Goal: Information Seeking & Learning: Find specific page/section

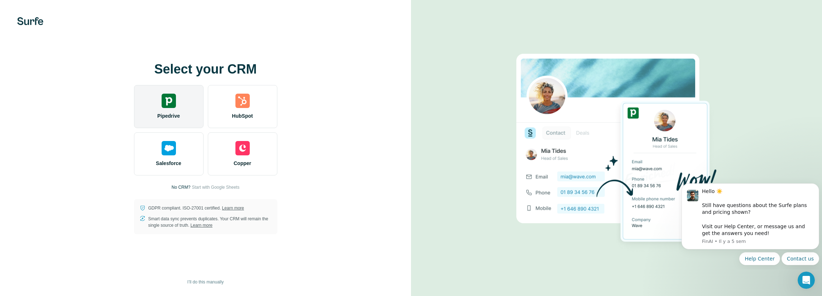
click at [176, 105] on div "Pipedrive" at bounding box center [169, 106] width 70 height 43
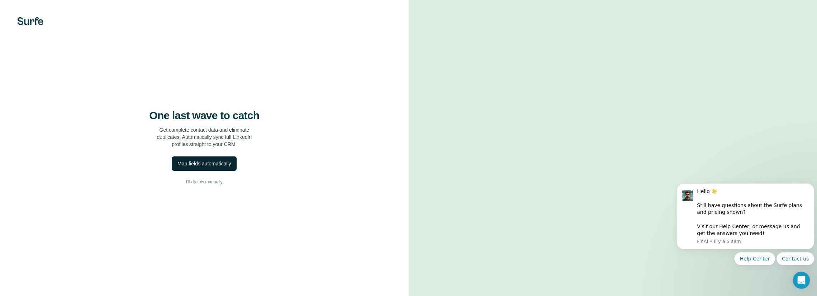
click at [218, 167] on div "Map fields automatically" at bounding box center [203, 163] width 53 height 7
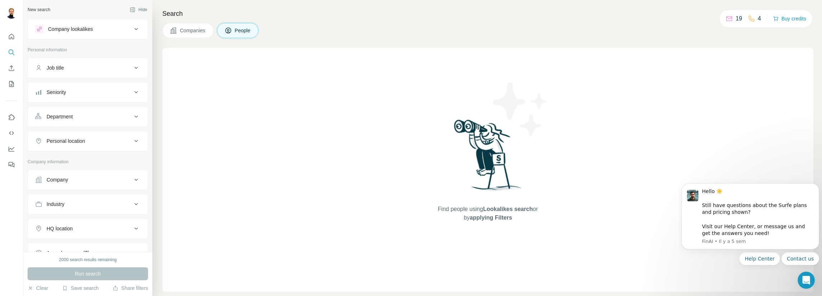
click at [69, 69] on div "Job title" at bounding box center [83, 67] width 97 height 7
click at [75, 85] on input "text" at bounding box center [80, 85] width 91 height 13
type input "*********"
click at [76, 163] on div "Personal location" at bounding box center [66, 162] width 38 height 7
click at [71, 180] on input "text" at bounding box center [87, 180] width 105 height 13
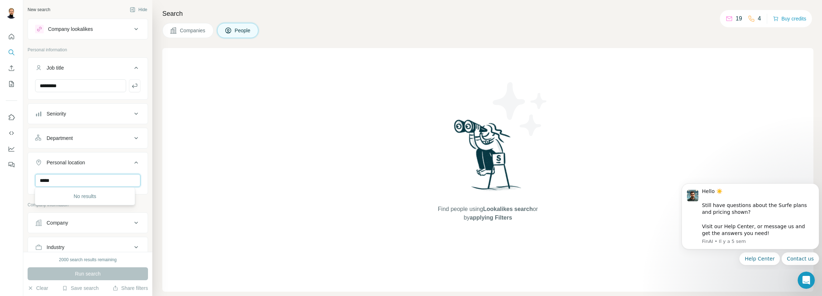
drag, startPoint x: 62, startPoint y: 182, endPoint x: 23, endPoint y: 181, distance: 38.7
click at [23, 181] on div "New search Hide Company lookalikes Personal information Job title ********* Sen…" at bounding box center [87, 126] width 129 height 252
type input "***"
click at [67, 198] on div "🇫🇷 [GEOGRAPHIC_DATA]" at bounding box center [85, 198] width 88 height 9
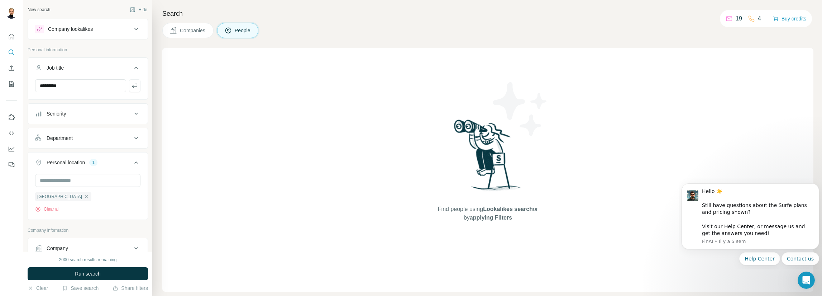
click at [99, 169] on button "Personal location 1" at bounding box center [88, 164] width 120 height 20
click at [96, 162] on div "1" at bounding box center [93, 162] width 8 height 6
click at [80, 180] on input "text" at bounding box center [87, 180] width 105 height 13
click at [83, 165] on div "Personal location" at bounding box center [66, 162] width 38 height 7
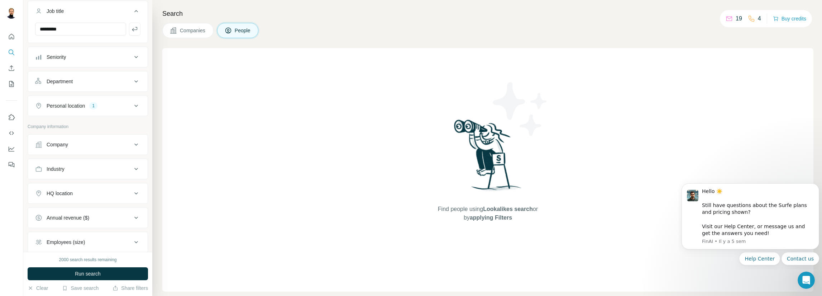
scroll to position [72, 0]
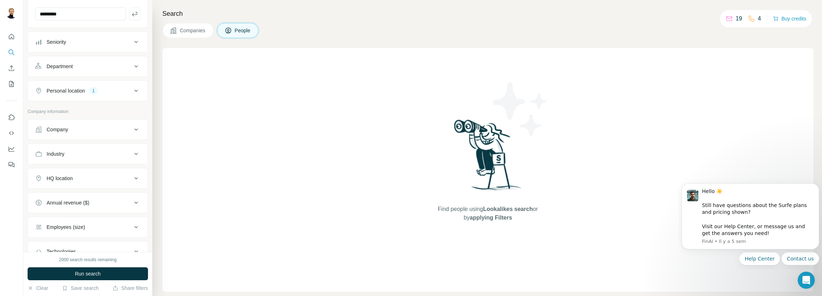
click at [77, 178] on div "HQ location" at bounding box center [83, 178] width 97 height 7
click at [75, 177] on div "HQ location" at bounding box center [83, 178] width 97 height 7
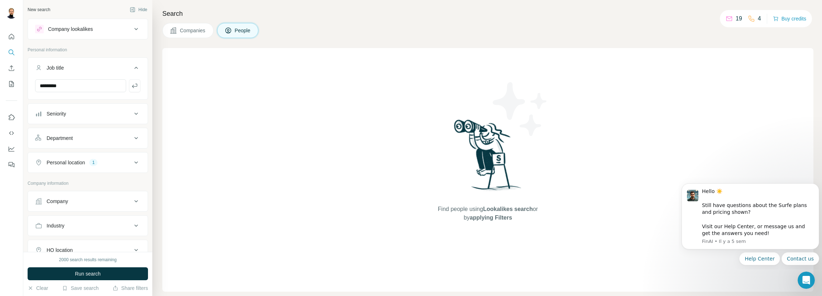
click at [69, 134] on div "Department" at bounding box center [60, 137] width 26 height 7
click at [68, 134] on div "Department" at bounding box center [60, 137] width 26 height 7
click at [64, 114] on div "Seniority" at bounding box center [56, 113] width 19 height 7
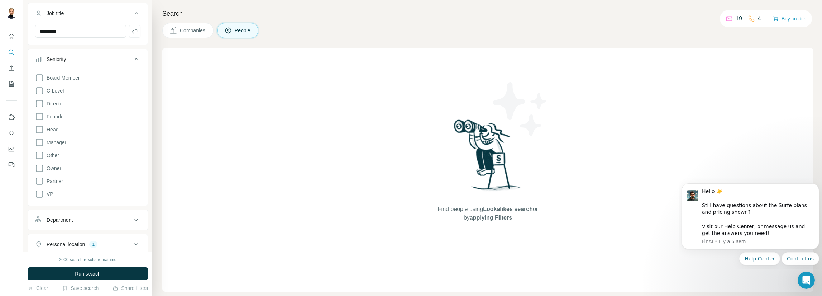
scroll to position [72, 0]
click at [56, 127] on span "Manager" at bounding box center [55, 125] width 23 height 7
click at [39, 85] on icon at bounding box center [39, 86] width 9 height 9
click at [50, 60] on span "Board Member" at bounding box center [62, 60] width 36 height 7
click at [52, 147] on span "Owner" at bounding box center [53, 150] width 18 height 7
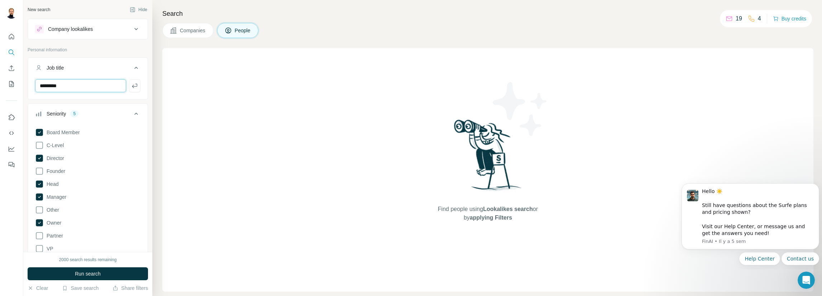
click at [77, 86] on input "*********" at bounding box center [80, 85] width 91 height 13
click at [81, 69] on div "Job title" at bounding box center [83, 67] width 97 height 7
click at [133, 90] on icon at bounding box center [136, 92] width 9 height 9
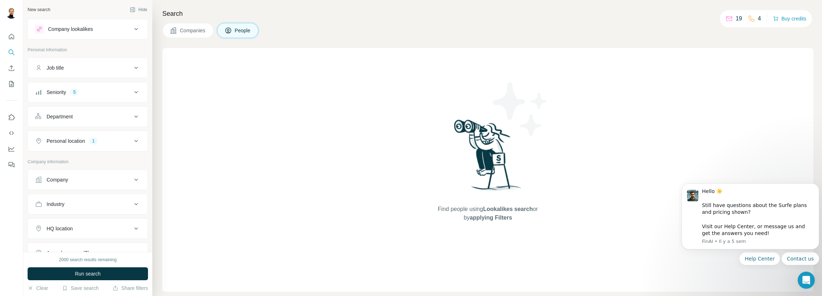
click at [93, 69] on div "Job title" at bounding box center [83, 67] width 97 height 7
drag, startPoint x: 77, startPoint y: 67, endPoint x: 70, endPoint y: 72, distance: 9.2
click at [77, 67] on div "Job title" at bounding box center [83, 67] width 97 height 7
click at [57, 66] on div "Job title" at bounding box center [55, 67] width 17 height 7
click at [64, 86] on input "text" at bounding box center [80, 85] width 91 height 13
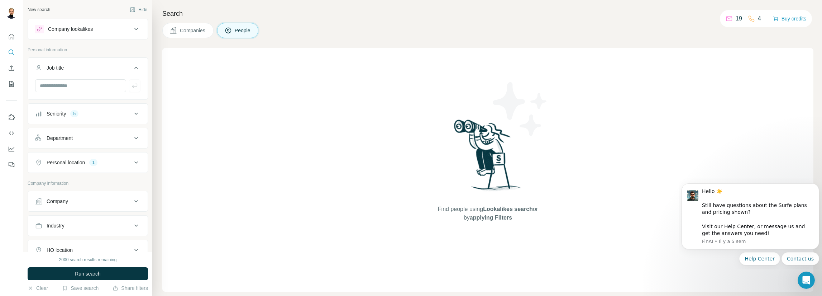
click at [75, 69] on div "Job title" at bounding box center [83, 67] width 97 height 7
click at [76, 116] on div "Department" at bounding box center [83, 116] width 97 height 7
click at [82, 117] on div "Department" at bounding box center [83, 116] width 97 height 7
click at [93, 29] on div "Company lookalikes" at bounding box center [70, 28] width 45 height 7
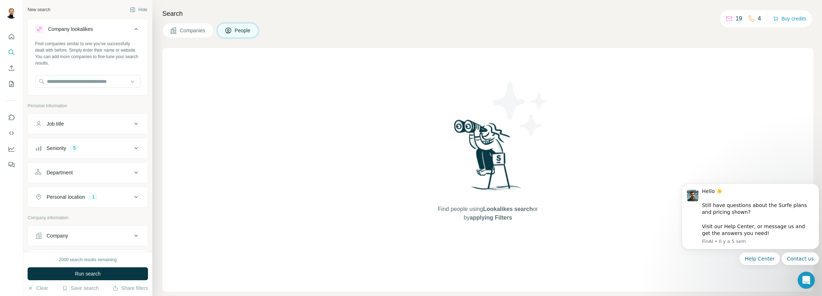
click at [93, 29] on div "Company lookalikes" at bounding box center [70, 28] width 45 height 7
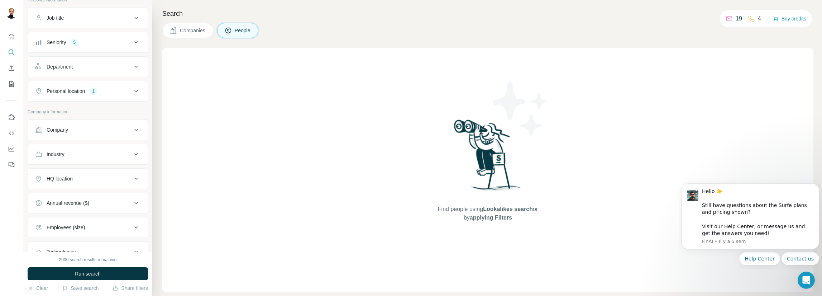
scroll to position [72, 0]
click at [95, 159] on button "HQ location" at bounding box center [88, 156] width 120 height 17
click at [93, 158] on div "HQ location" at bounding box center [83, 156] width 97 height 7
click at [79, 180] on div at bounding box center [87, 175] width 105 height 14
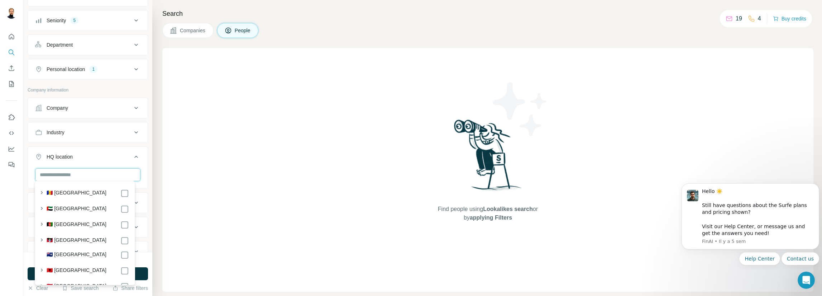
click at [79, 175] on input "text" at bounding box center [87, 174] width 105 height 13
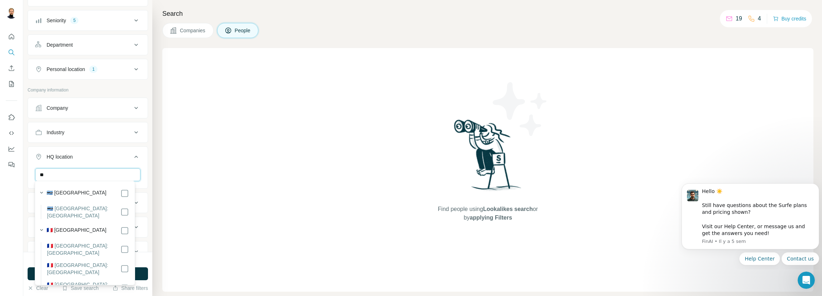
type input "*"
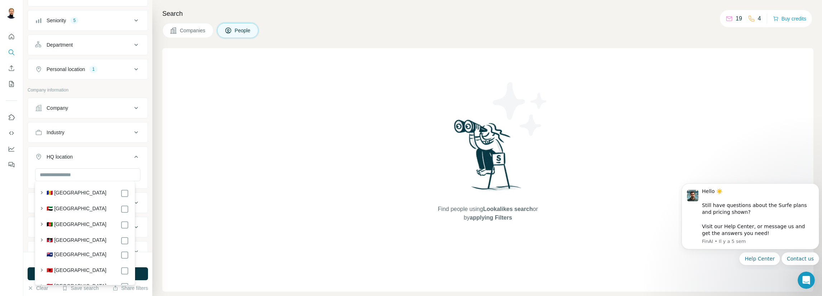
click at [72, 153] on div "HQ location" at bounding box center [60, 156] width 26 height 7
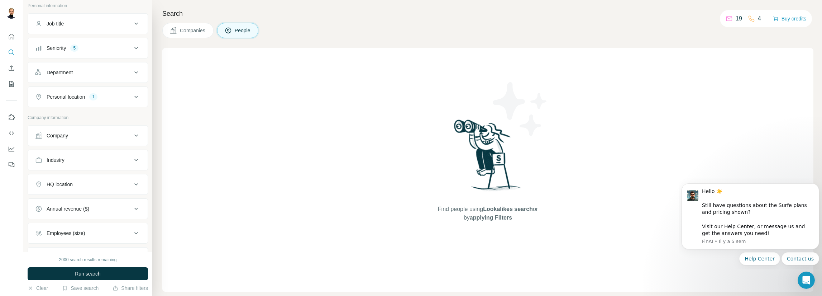
scroll to position [0, 0]
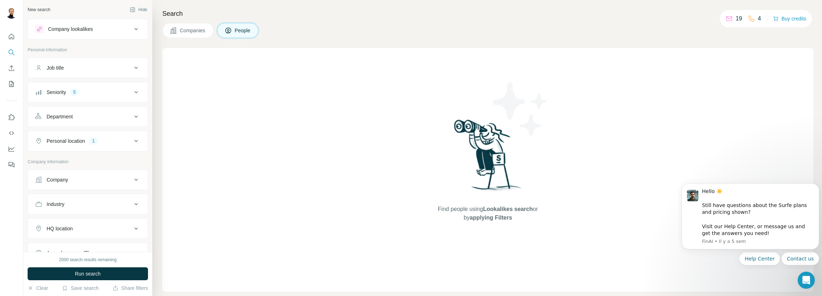
click at [73, 30] on div "Company lookalikes" at bounding box center [70, 28] width 45 height 7
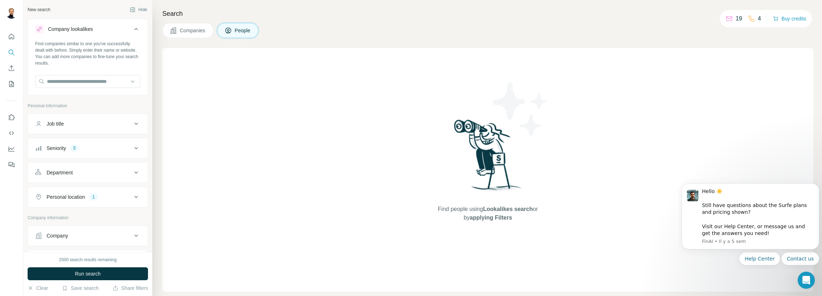
click at [73, 30] on div "Company lookalikes" at bounding box center [70, 28] width 45 height 7
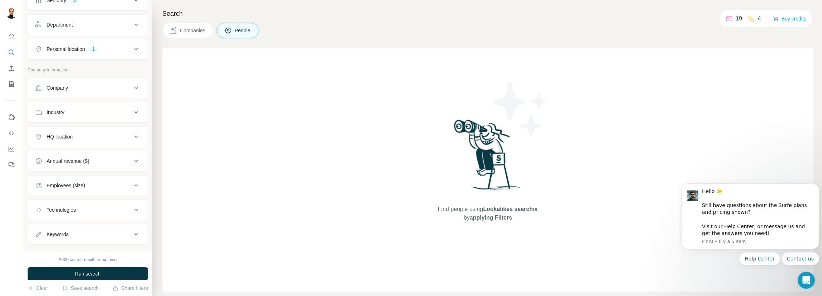
scroll to position [101, 0]
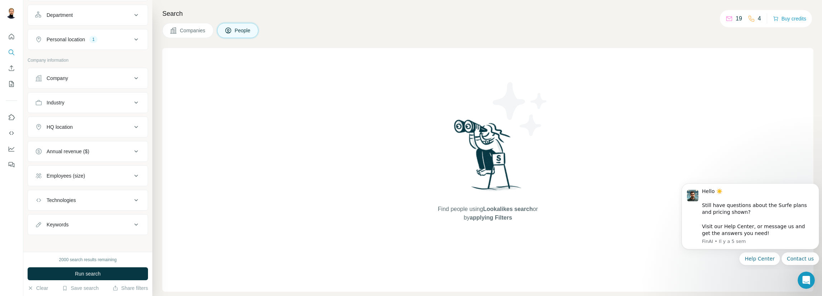
click at [67, 196] on div "Technologies" at bounding box center [61, 199] width 29 height 7
click at [79, 221] on div "Keywords" at bounding box center [83, 224] width 97 height 7
click at [74, 238] on input "text" at bounding box center [80, 242] width 91 height 13
type input "****"
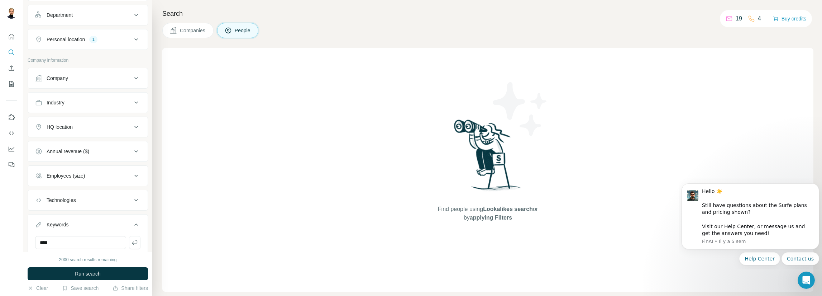
click at [59, 223] on div "Keywords" at bounding box center [58, 224] width 22 height 7
click at [96, 223] on div "Keywords" at bounding box center [83, 224] width 97 height 7
click at [71, 243] on input "text" at bounding box center [80, 242] width 91 height 13
type input "****"
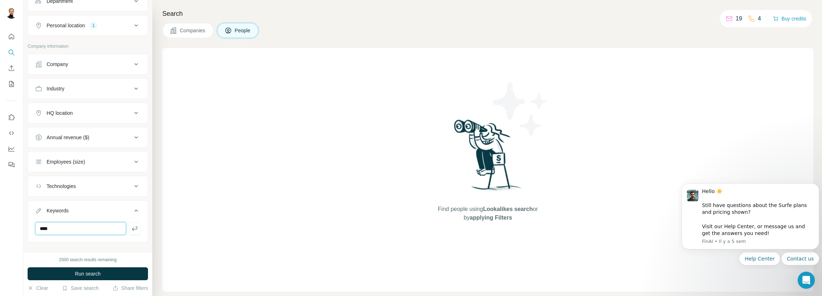
scroll to position [123, 0]
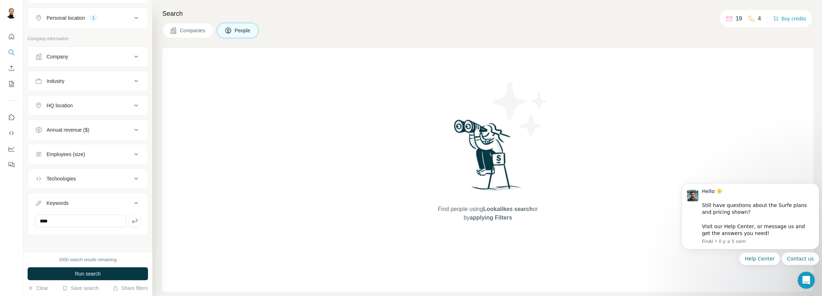
click at [96, 234] on div "New search Hide Company lookalikes Personal information Job title Seniority 5 D…" at bounding box center [87, 126] width 129 height 252
click at [132, 201] on icon at bounding box center [136, 203] width 9 height 9
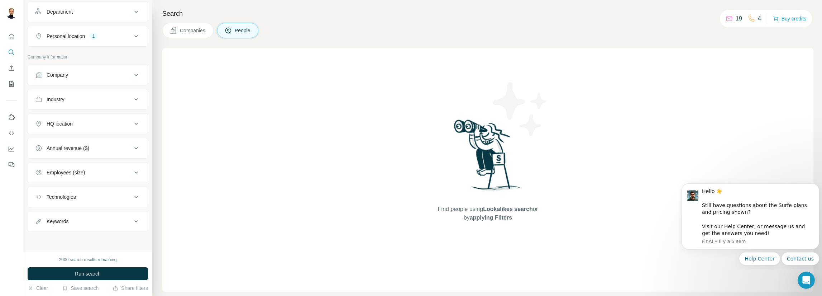
scroll to position [101, 0]
click at [75, 222] on div "Keywords" at bounding box center [83, 224] width 97 height 7
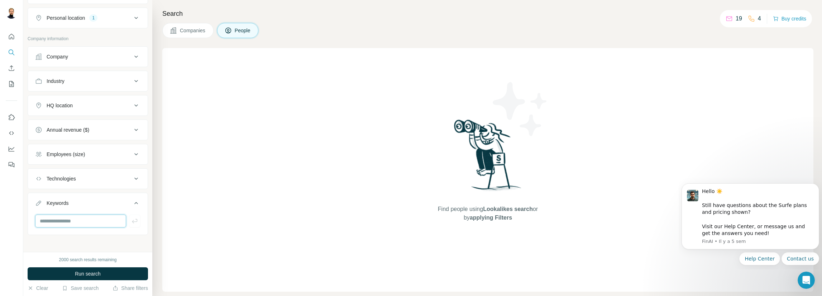
click at [70, 219] on input "text" at bounding box center [80, 220] width 91 height 13
type input "****"
click at [78, 240] on div "New search Hide Company lookalikes Personal information Job title Seniority 5 D…" at bounding box center [87, 126] width 129 height 252
click at [97, 275] on span "Run search" at bounding box center [88, 273] width 26 height 7
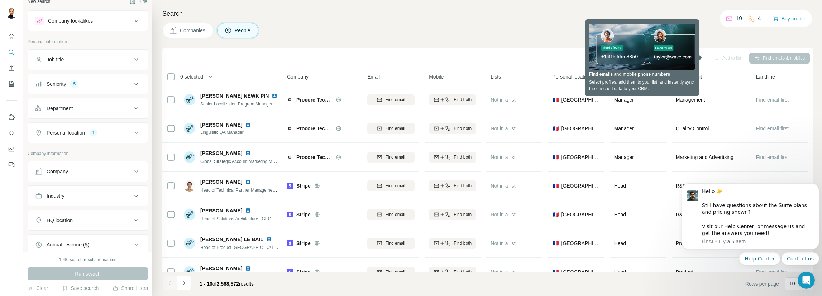
scroll to position [0, 0]
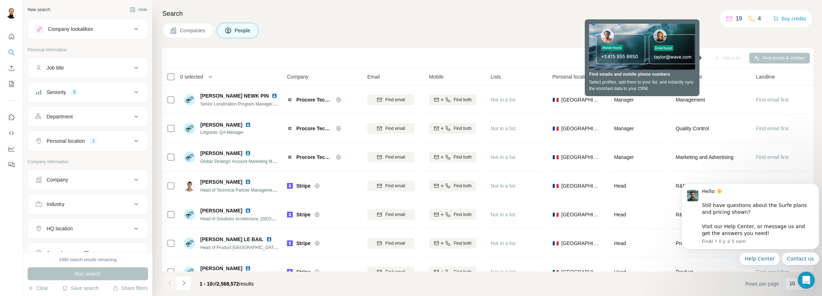
click at [723, 38] on div "Search Companies People Sync to Pipedrive Add to list Find emails & mobiles 0 s…" at bounding box center [487, 148] width 670 height 296
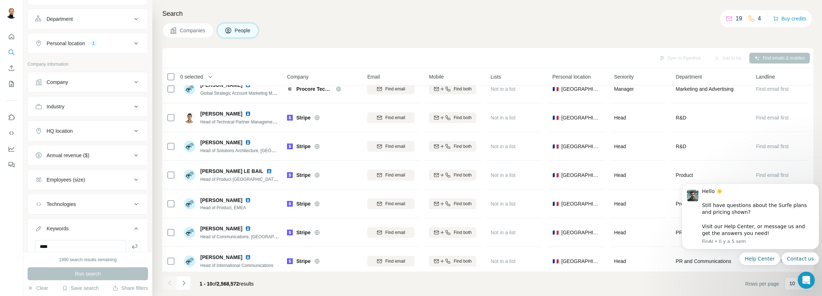
scroll to position [87, 0]
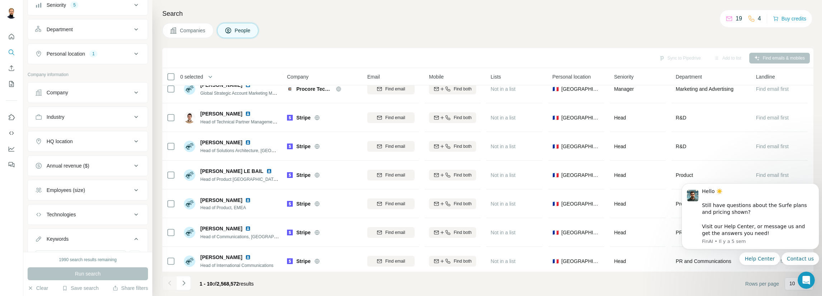
click at [80, 166] on div "Annual revenue ($)" at bounding box center [68, 165] width 43 height 7
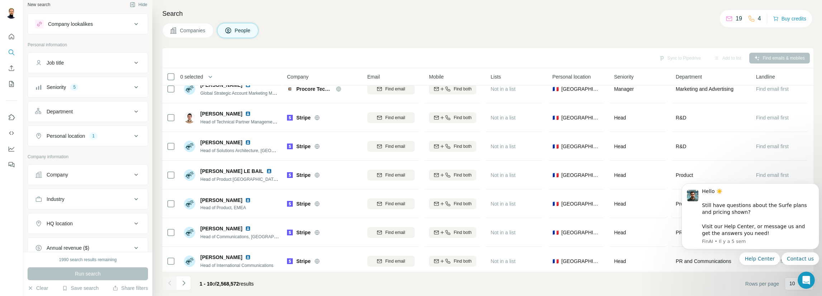
scroll to position [0, 0]
click at [86, 30] on div "Company lookalikes" at bounding box center [70, 28] width 45 height 7
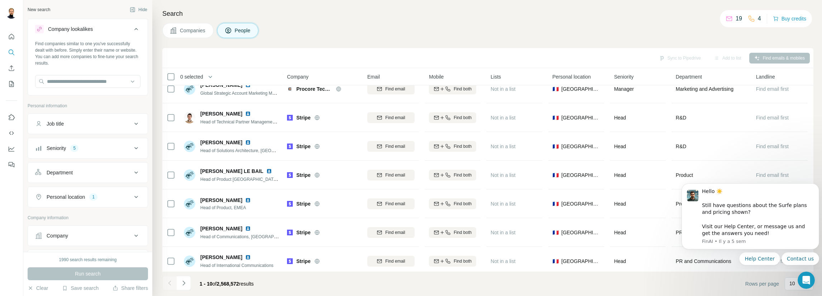
click at [70, 29] on div "Company lookalikes" at bounding box center [70, 28] width 45 height 7
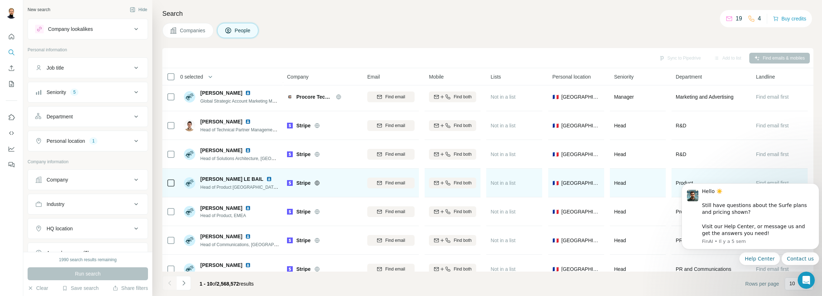
scroll to position [104, 0]
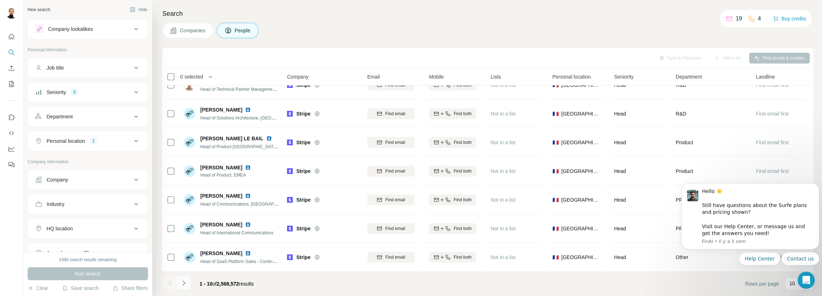
click at [186, 281] on icon "Navigate to next page" at bounding box center [183, 282] width 7 height 7
click at [187, 282] on icon "Navigate to next page" at bounding box center [183, 282] width 7 height 7
click at [188, 284] on button "Navigate to next page" at bounding box center [184, 283] width 14 height 14
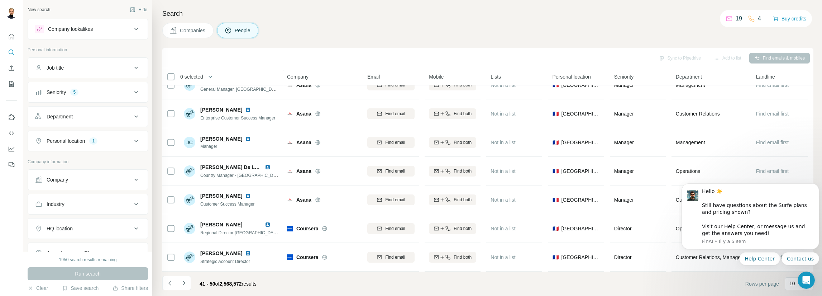
click at [188, 284] on button "Navigate to next page" at bounding box center [184, 283] width 14 height 14
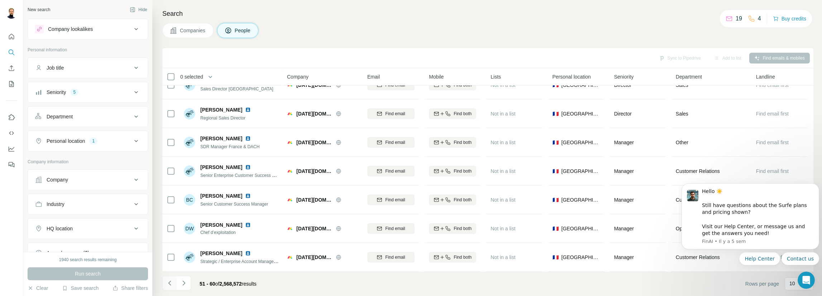
click at [170, 284] on icon "Navigate to previous page" at bounding box center [169, 282] width 7 height 7
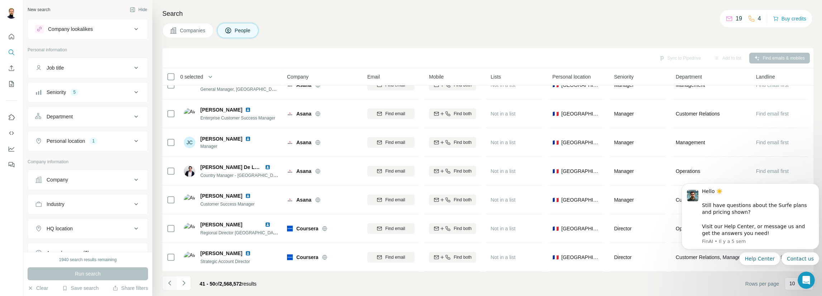
click at [169, 284] on icon "Navigate to previous page" at bounding box center [169, 282] width 3 height 5
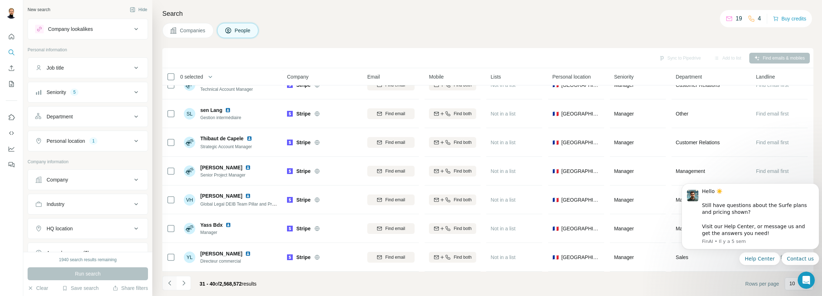
click at [169, 284] on icon "Navigate to previous page" at bounding box center [169, 282] width 3 height 5
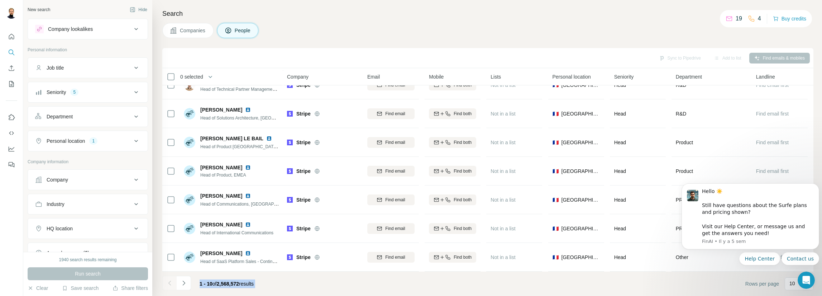
click at [169, 284] on div at bounding box center [169, 283] width 14 height 14
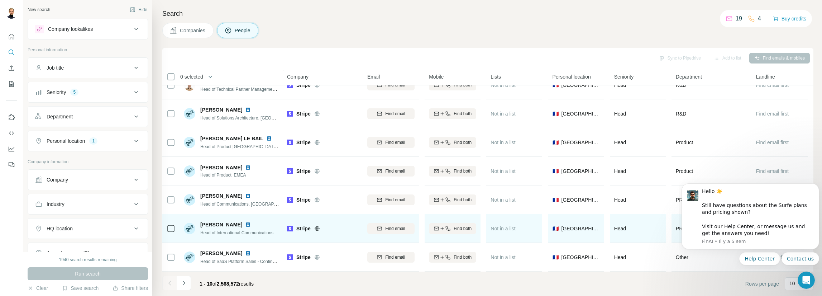
scroll to position [0, 0]
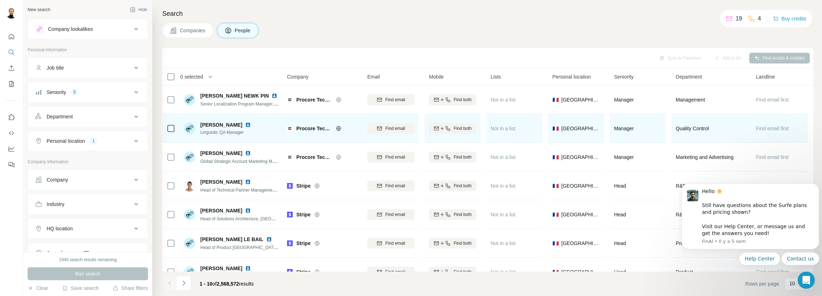
click at [192, 130] on img at bounding box center [189, 128] width 11 height 11
click at [222, 127] on span "[PERSON_NAME]" at bounding box center [221, 124] width 42 height 7
click at [245, 125] on img at bounding box center [248, 125] width 6 height 6
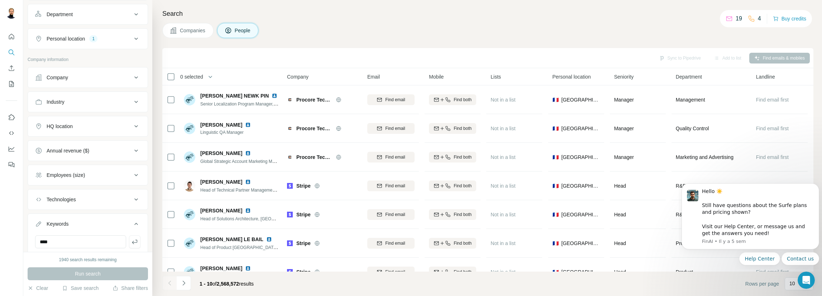
scroll to position [123, 0]
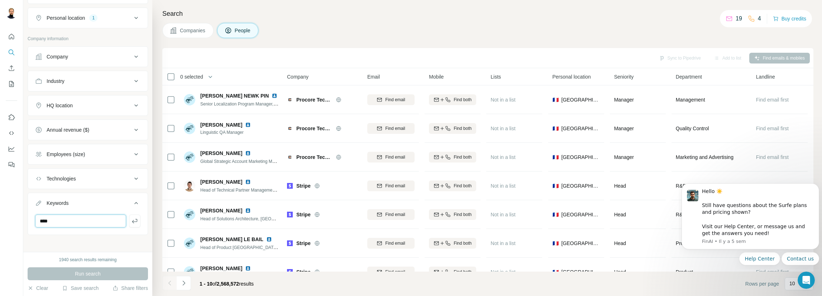
drag, startPoint x: 98, startPoint y: 220, endPoint x: 26, endPoint y: 218, distance: 72.4
click at [26, 218] on div "New search Hide Company lookalikes Personal information Job title Seniority 5 D…" at bounding box center [87, 126] width 129 height 252
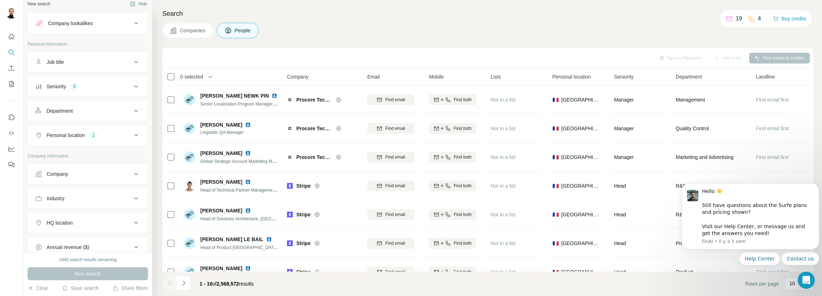
scroll to position [0, 0]
click at [74, 29] on div "Company lookalikes" at bounding box center [70, 28] width 45 height 7
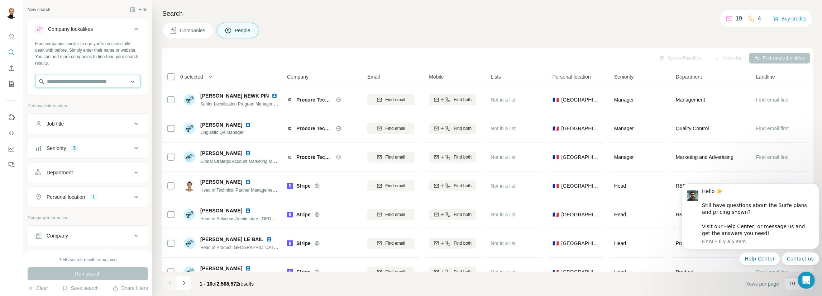
click at [60, 81] on input "text" at bounding box center [87, 81] width 105 height 13
type input "****"
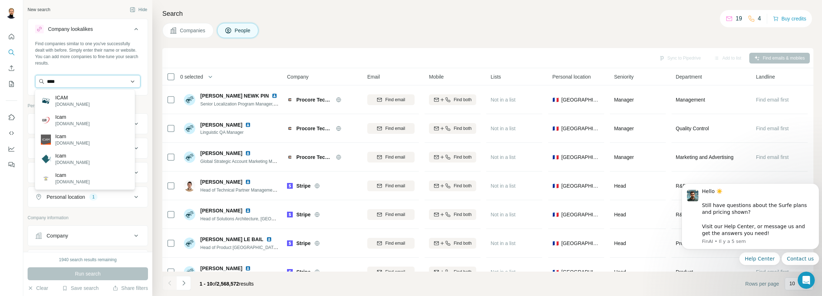
drag, startPoint x: 71, startPoint y: 79, endPoint x: 38, endPoint y: 78, distance: 33.4
click at [38, 78] on input "****" at bounding box center [87, 81] width 105 height 13
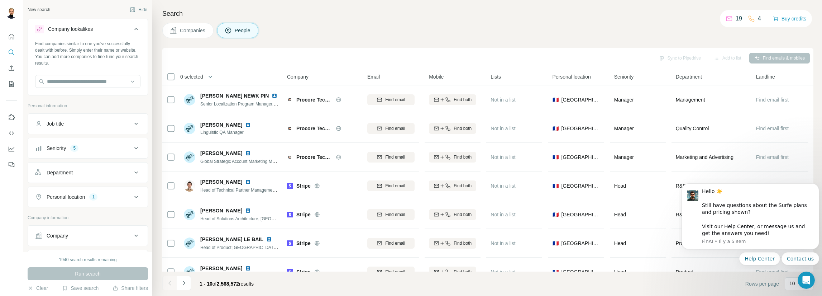
click at [98, 54] on div "Find companies similar to one you've successfully dealt with before. Simply ent…" at bounding box center [87, 54] width 105 height 26
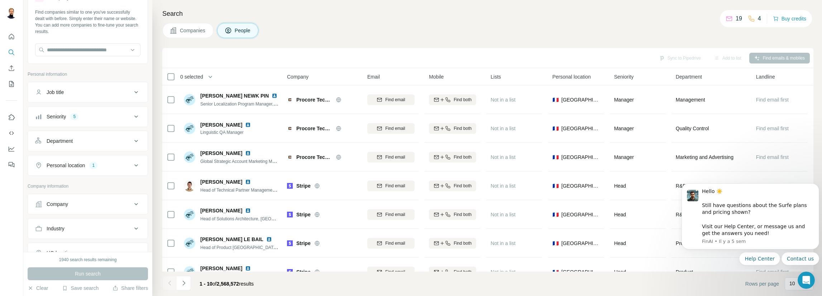
scroll to position [108, 0]
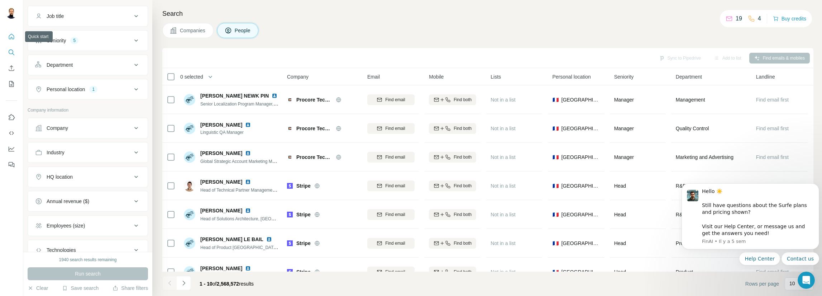
click at [10, 35] on icon "Quick start" at bounding box center [11, 36] width 7 height 7
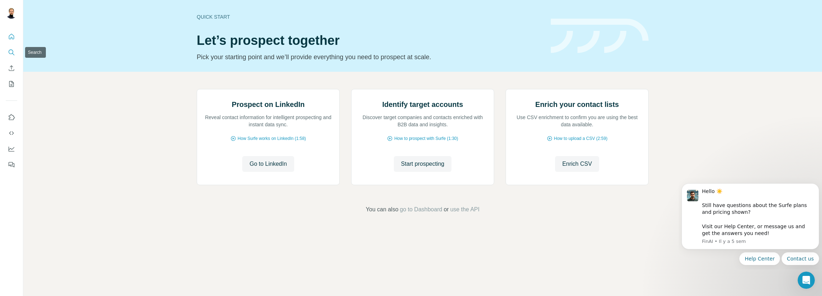
click at [13, 47] on button "Search" at bounding box center [11, 52] width 11 height 13
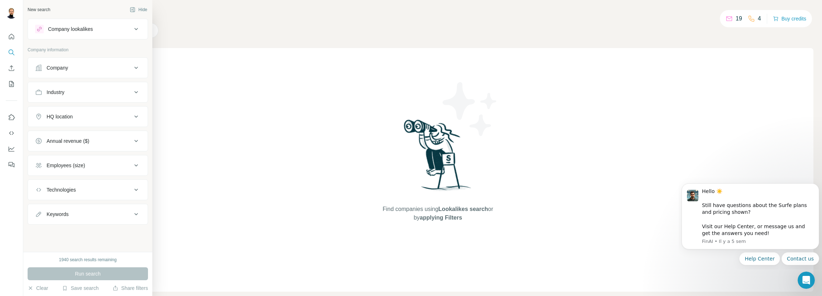
click at [44, 10] on div "New search" at bounding box center [39, 9] width 23 height 6
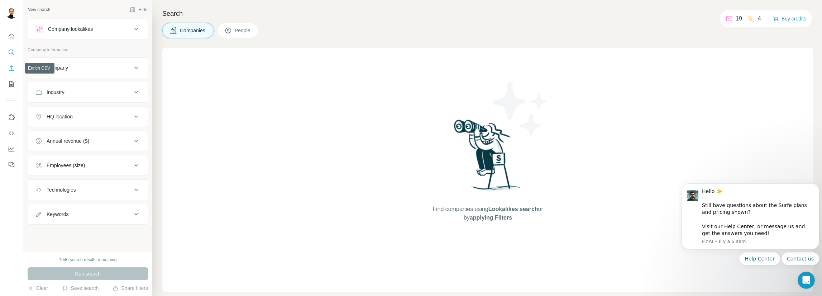
click at [13, 66] on icon "Enrich CSV" at bounding box center [11, 68] width 7 height 7
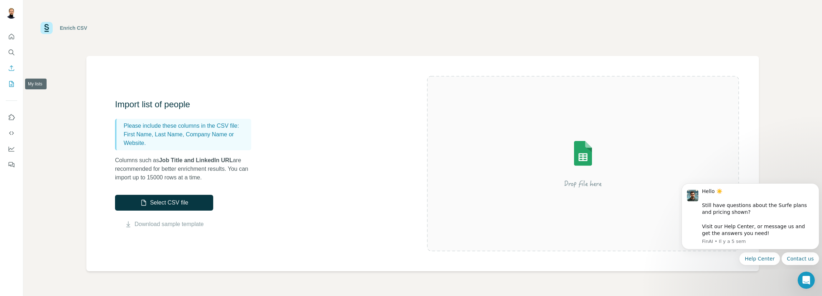
click at [10, 84] on icon "My lists" at bounding box center [11, 83] width 7 height 7
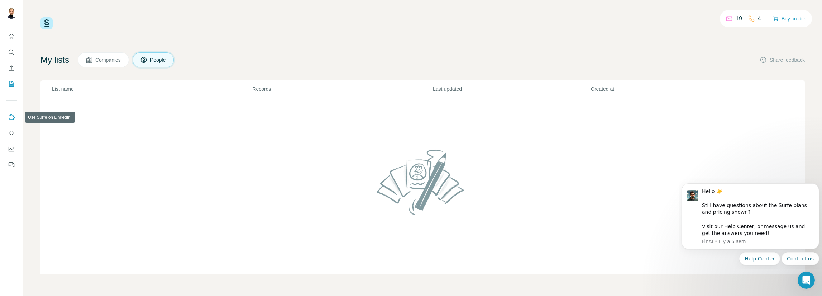
click at [12, 117] on icon "Use Surfe on LinkedIn" at bounding box center [11, 117] width 7 height 7
click at [8, 119] on icon "Use Surfe on LinkedIn" at bounding box center [11, 117] width 7 height 7
click at [10, 133] on icon "Use Surfe API" at bounding box center [11, 133] width 5 height 4
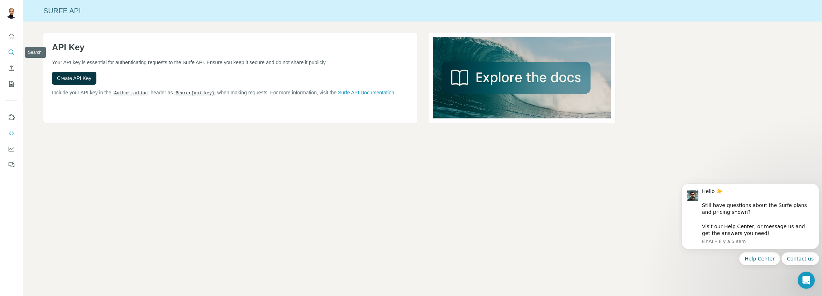
click at [9, 50] on icon "Search" at bounding box center [11, 52] width 7 height 7
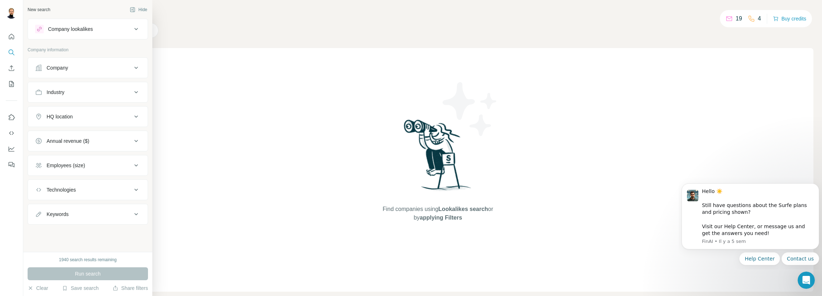
click at [43, 10] on div "New search" at bounding box center [39, 9] width 23 height 6
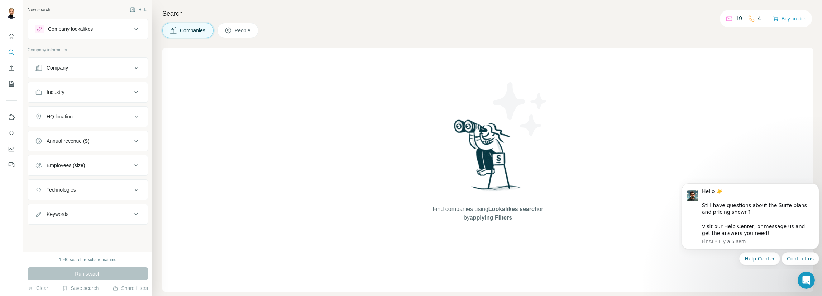
click at [244, 33] on span "People" at bounding box center [243, 30] width 16 height 7
click at [91, 69] on div "Job title" at bounding box center [83, 67] width 97 height 7
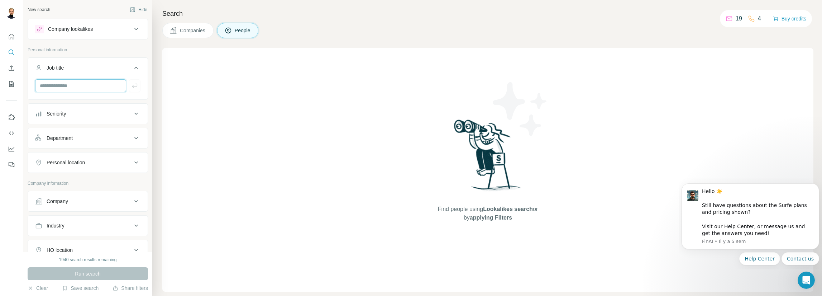
click at [103, 85] on input "text" at bounding box center [80, 85] width 91 height 13
click at [96, 109] on button "Seniority" at bounding box center [88, 113] width 120 height 17
click at [57, 160] on span "Director" at bounding box center [54, 158] width 20 height 7
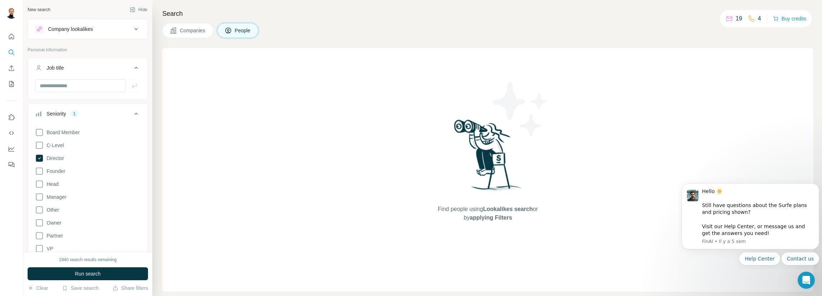
click at [87, 114] on div "Seniority 1" at bounding box center [83, 113] width 97 height 7
click at [71, 139] on div "Department" at bounding box center [60, 137] width 26 height 7
click at [84, 140] on div "Department" at bounding box center [83, 137] width 97 height 7
click at [69, 162] on div "Personal location" at bounding box center [66, 162] width 38 height 7
click at [64, 177] on input "text" at bounding box center [87, 180] width 105 height 13
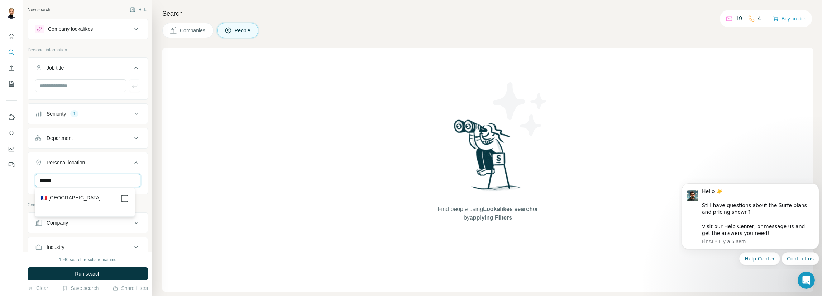
type input "******"
click at [143, 180] on div "New search Hide Company lookalikes Personal information Job title Seniority 1 D…" at bounding box center [87, 126] width 129 height 252
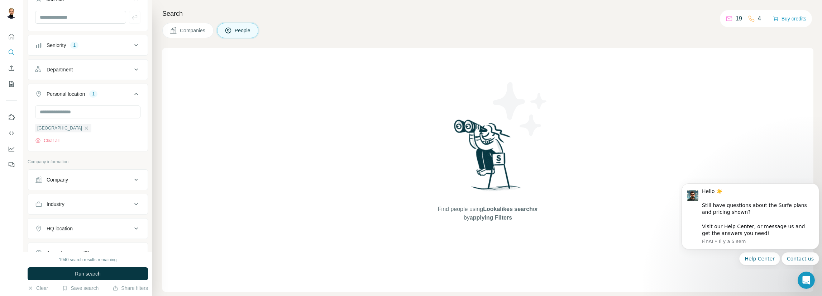
scroll to position [72, 0]
click at [81, 174] on div "Company" at bounding box center [83, 176] width 97 height 7
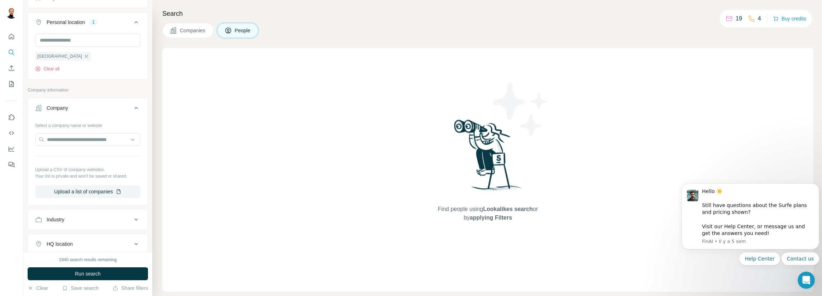
scroll to position [143, 0]
click at [100, 134] on input "text" at bounding box center [87, 136] width 105 height 13
click at [106, 114] on button "Company" at bounding box center [88, 106] width 120 height 20
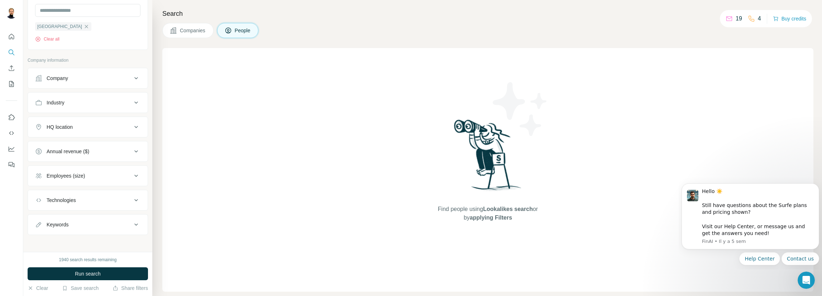
click at [90, 223] on div "Keywords" at bounding box center [83, 224] width 97 height 7
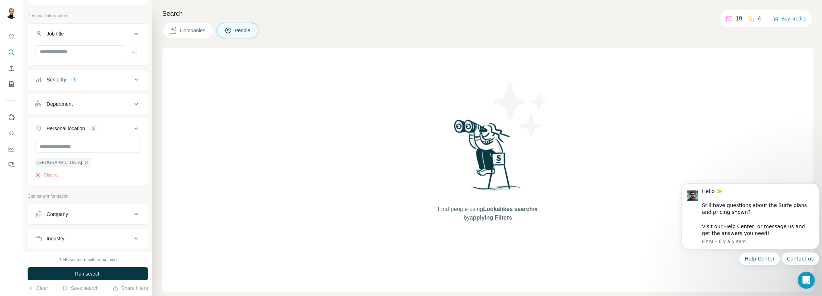
scroll to position [0, 0]
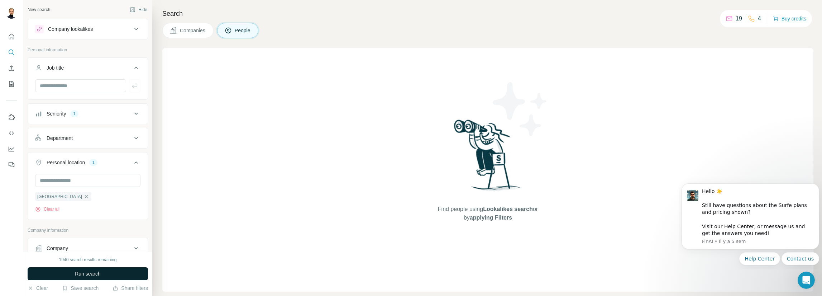
click at [92, 271] on span "Run search" at bounding box center [88, 273] width 26 height 7
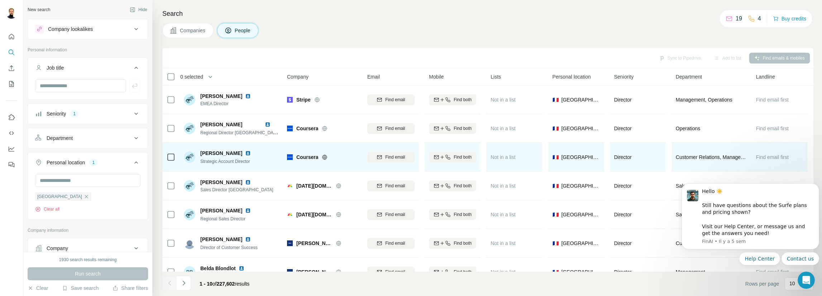
click at [220, 154] on span "[PERSON_NAME]" at bounding box center [221, 152] width 42 height 7
click at [234, 153] on span "[PERSON_NAME]" at bounding box center [221, 152] width 42 height 7
click at [234, 152] on span "[PERSON_NAME]" at bounding box center [221, 152] width 42 height 7
click at [249, 152] on img at bounding box center [248, 153] width 6 height 6
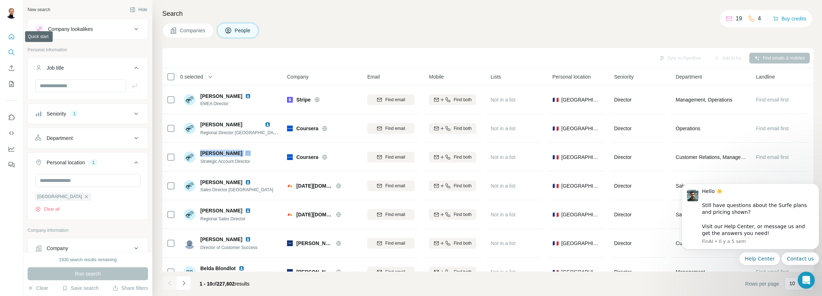
click at [10, 35] on icon "Quick start" at bounding box center [11, 36] width 5 height 5
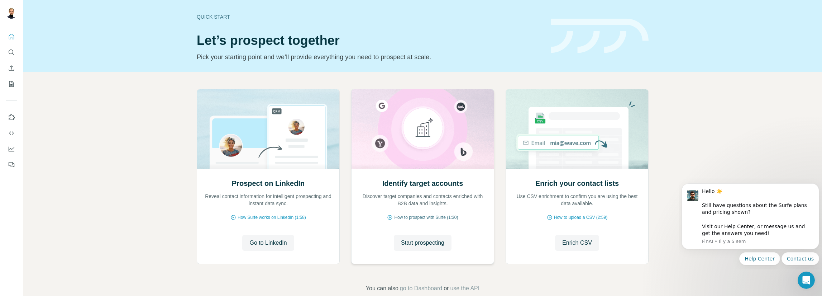
click at [415, 217] on span "How to prospect with Surfe (1:30)" at bounding box center [426, 217] width 64 height 6
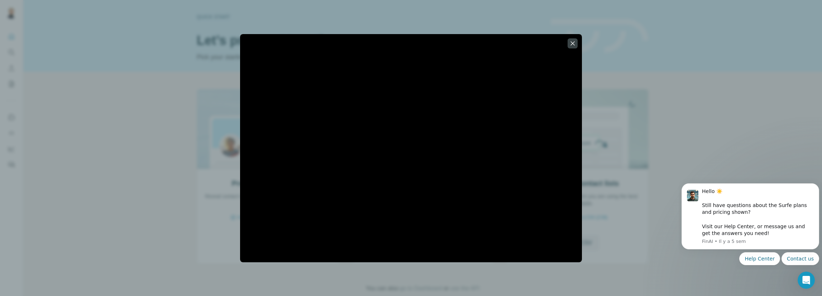
click at [574, 45] on icon "button" at bounding box center [572, 43] width 7 height 7
